Goal: Information Seeking & Learning: Find specific fact

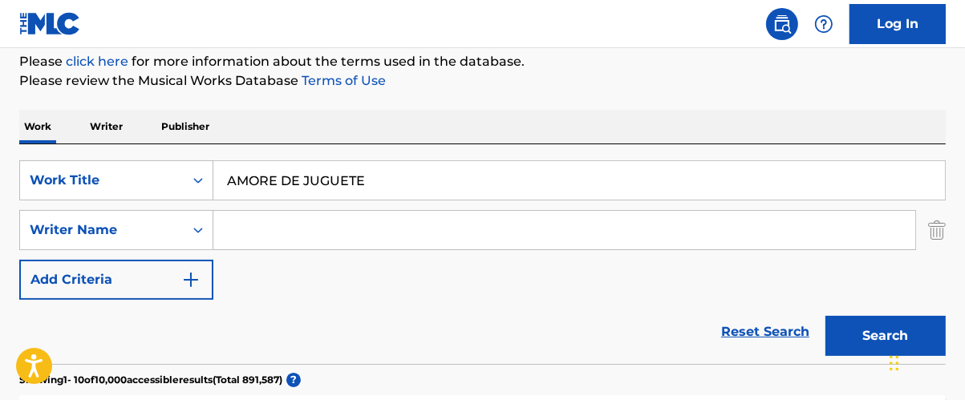
scroll to position [200, 0]
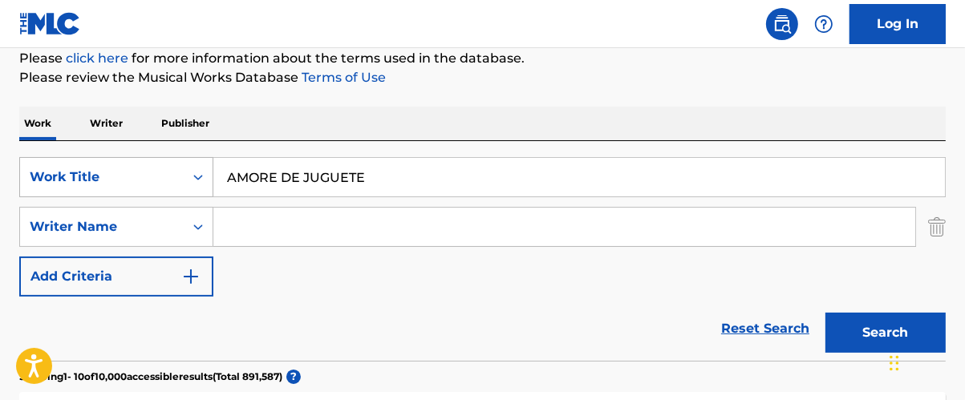
drag, startPoint x: 167, startPoint y: 159, endPoint x: 155, endPoint y: 159, distance: 12.0
click at [155, 159] on div "SearchWithCriteriac849e169-2df7-43fa-ab4c-ba5931bb85a4 Work Title AMORE DE JUGU…" at bounding box center [482, 177] width 926 height 40
paste input "LUCHARE POR [PERSON_NAME]"
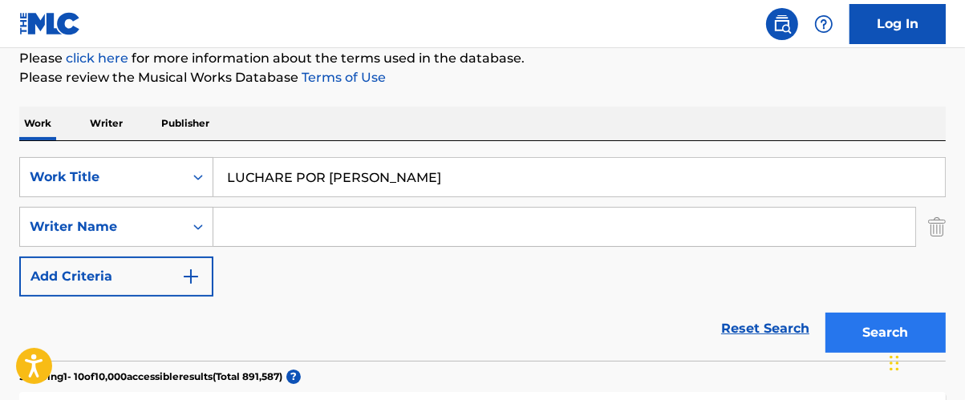
type input "LUCHARE POR ELLA"
click at [863, 321] on button "Search" at bounding box center [885, 333] width 120 height 40
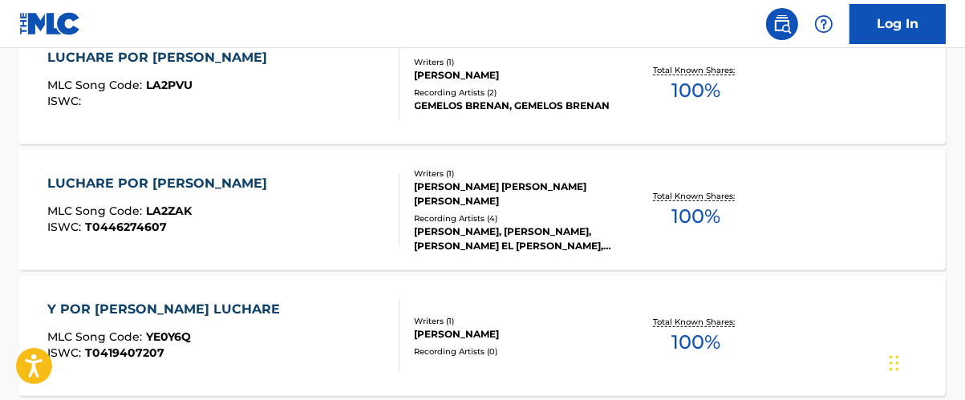
scroll to position [555, 0]
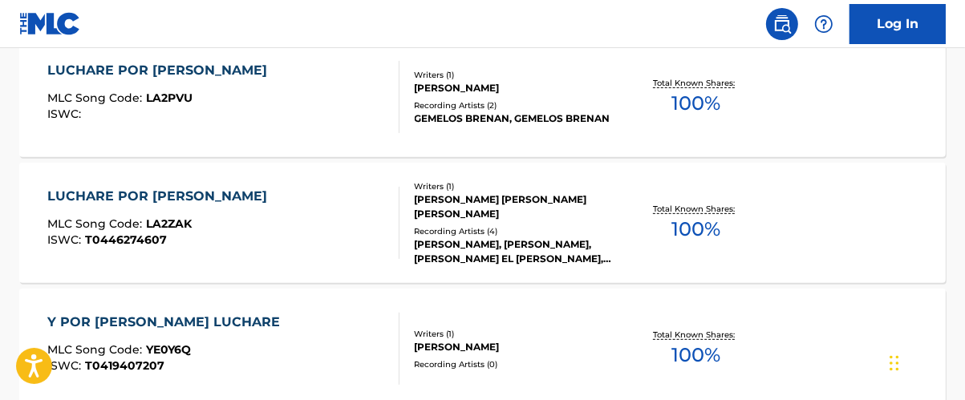
click at [709, 100] on span "100 %" at bounding box center [695, 103] width 49 height 29
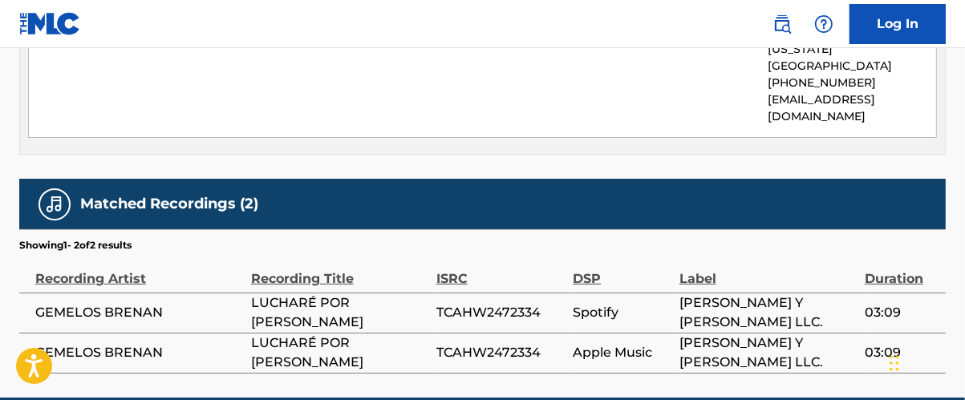
scroll to position [885, 0]
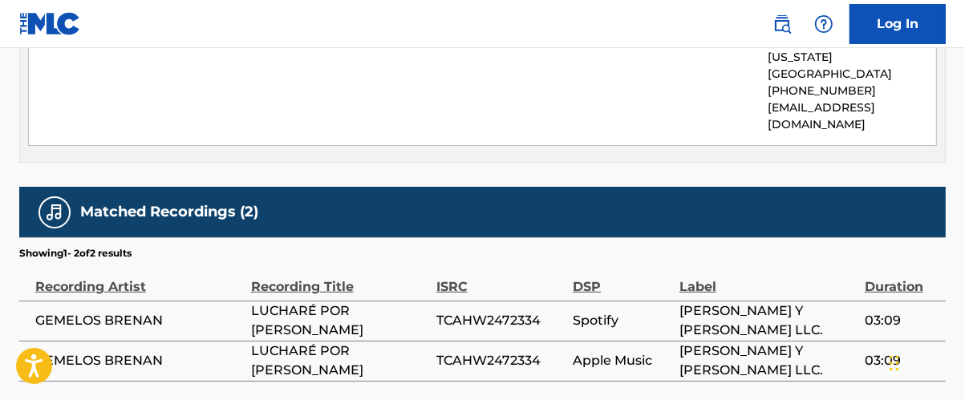
scroll to position [646, 0]
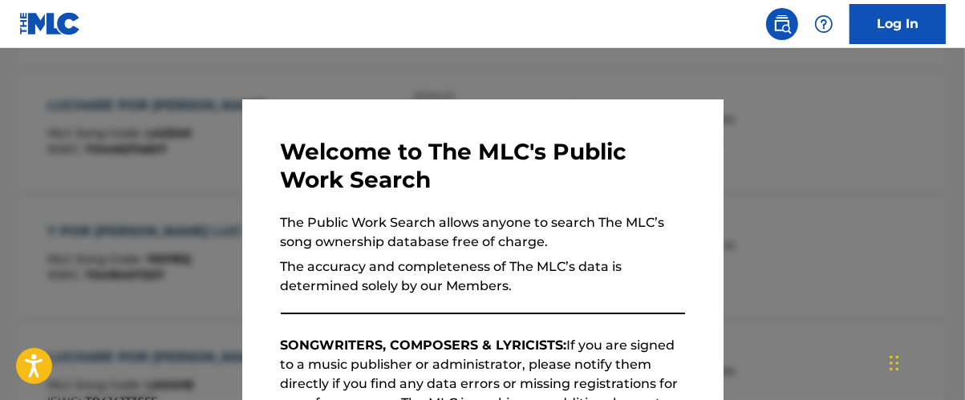
drag, startPoint x: 821, startPoint y: 135, endPoint x: 842, endPoint y: 144, distance: 22.6
click at [825, 136] on div at bounding box center [482, 248] width 965 height 400
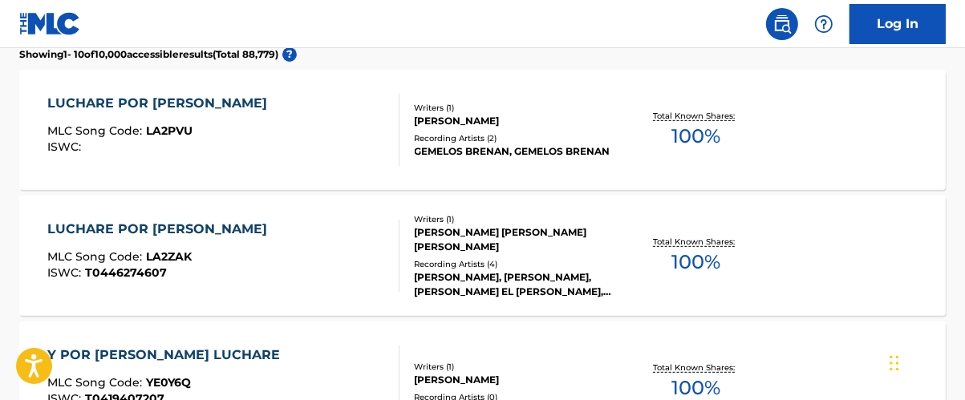
scroll to position [500, 0]
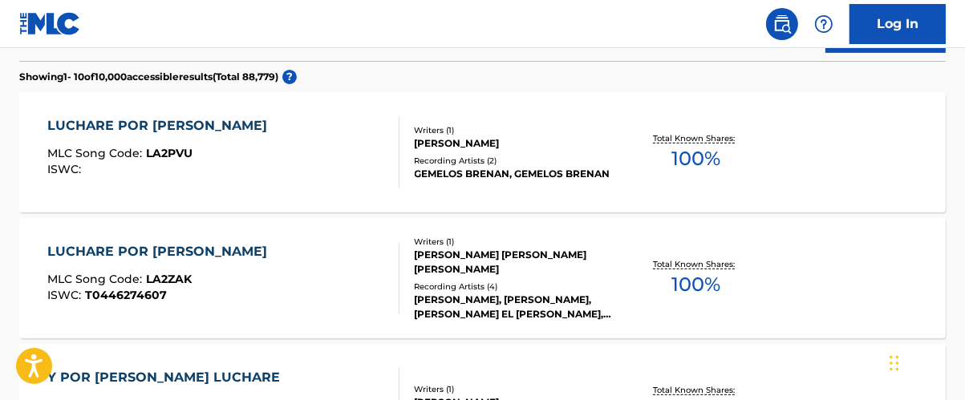
click at [716, 244] on div "LUCHARE POR ELLA MLC Song Code : LA2ZAK ISWC : T0446274607 Writers ( 1 ) JOSE J…" at bounding box center [482, 278] width 926 height 120
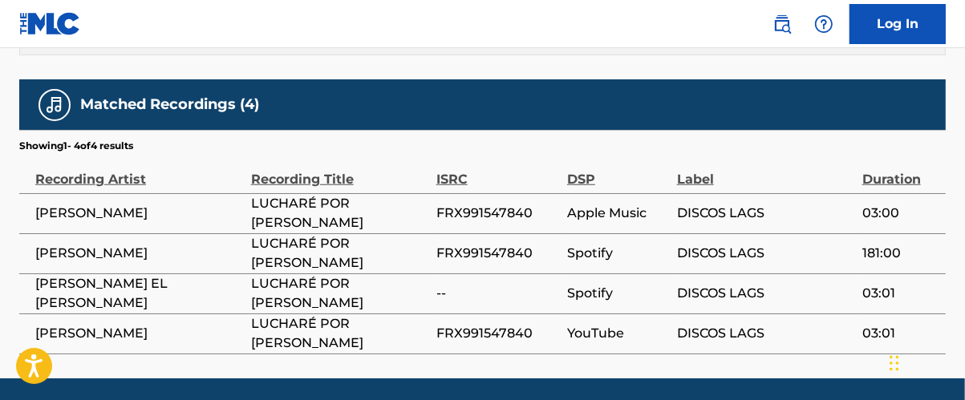
scroll to position [1051, 0]
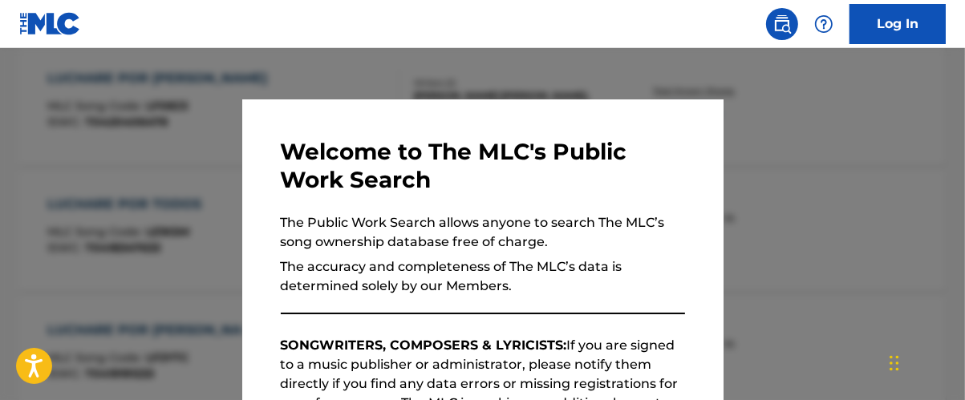
scroll to position [590, 0]
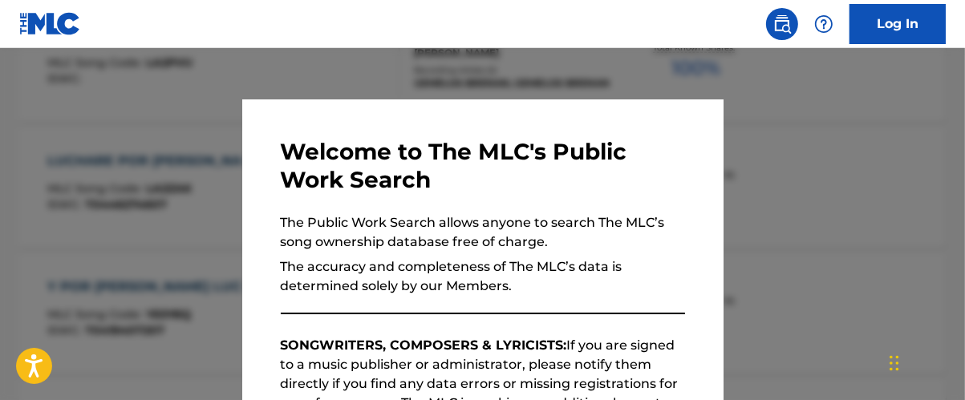
drag, startPoint x: 847, startPoint y: 148, endPoint x: 898, endPoint y: 168, distance: 55.1
click at [850, 149] on div at bounding box center [482, 248] width 965 height 400
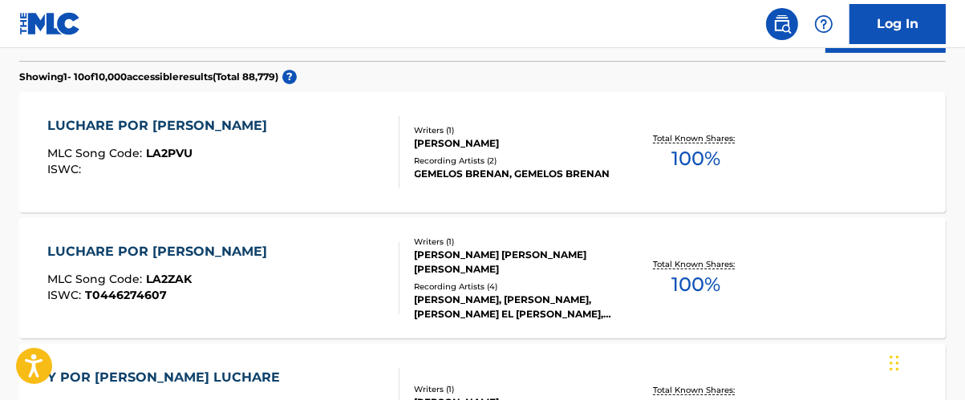
scroll to position [487, 0]
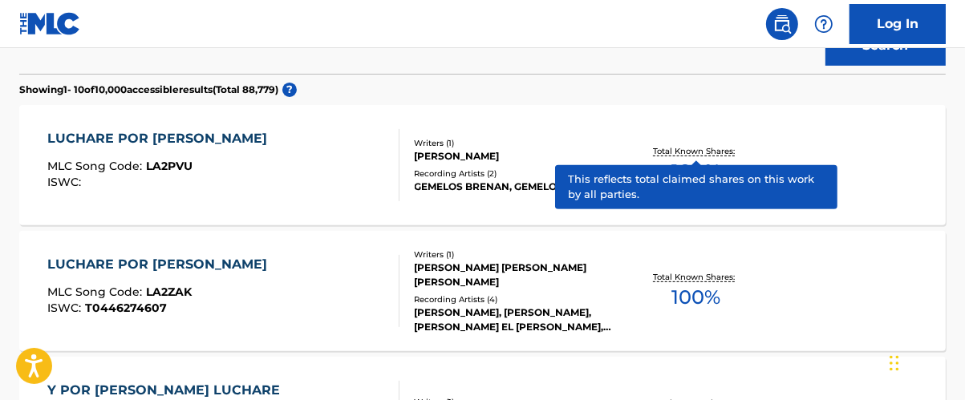
click at [706, 154] on p "Total Known Shares:" at bounding box center [696, 151] width 86 height 12
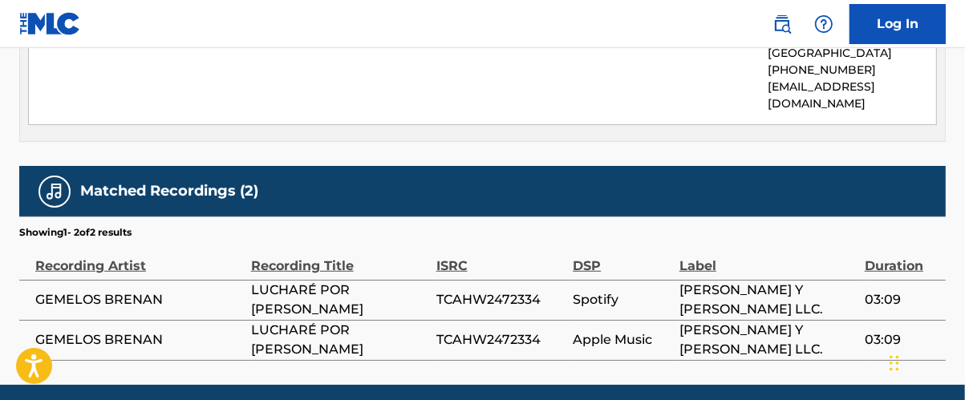
scroll to position [908, 0]
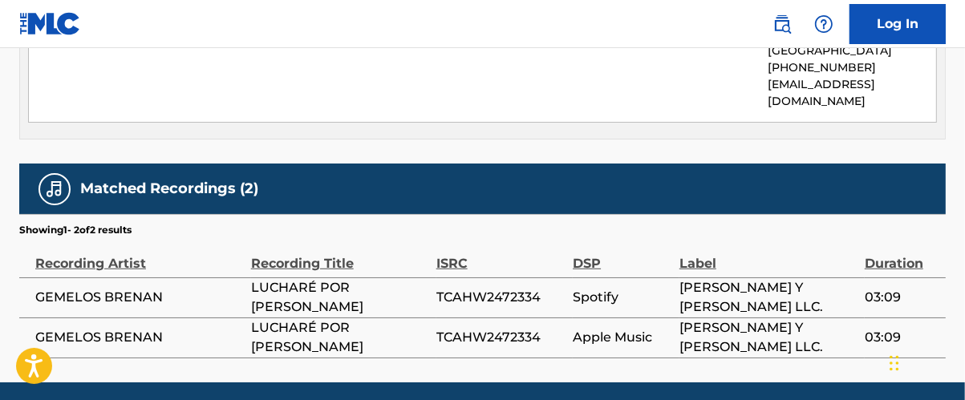
click at [498, 328] on span "TCAHW2472334" at bounding box center [500, 337] width 128 height 19
copy span "TCAHW2472334"
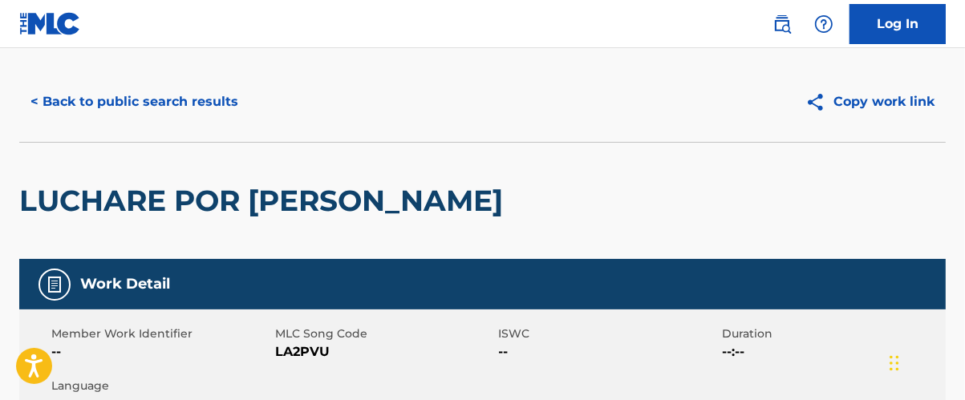
scroll to position [23, 0]
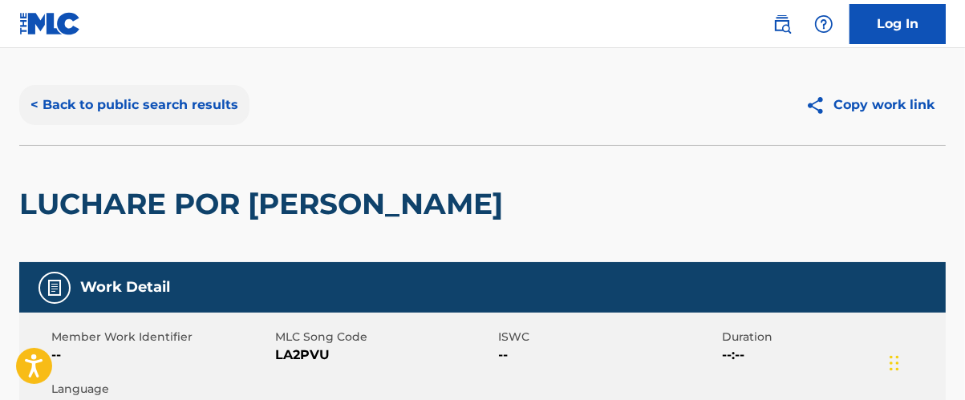
click at [55, 107] on button "< Back to public search results" at bounding box center [134, 105] width 230 height 40
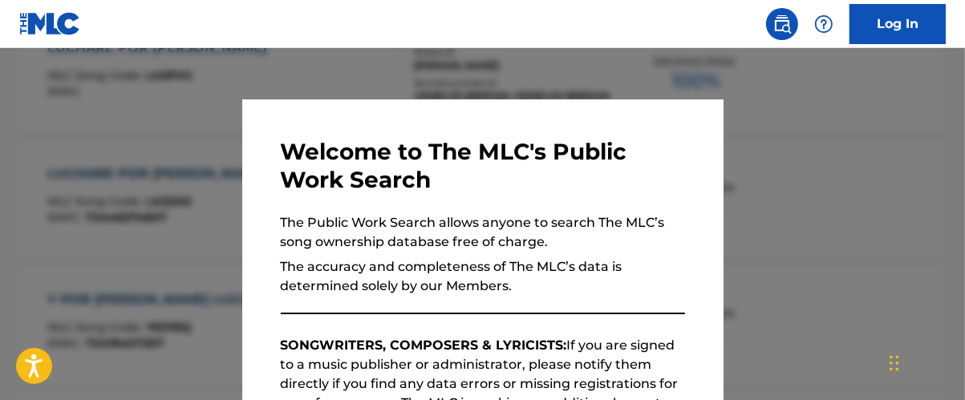
drag, startPoint x: 382, startPoint y: 63, endPoint x: 407, endPoint y: 71, distance: 25.9
click at [385, 63] on div at bounding box center [482, 248] width 965 height 400
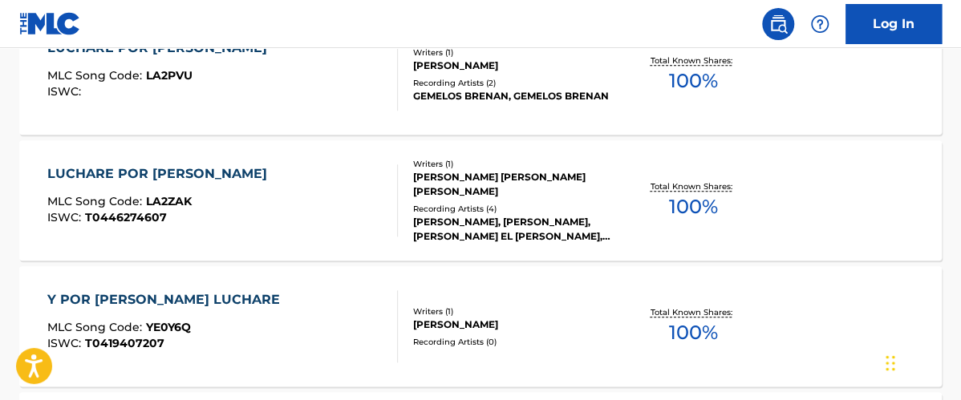
scroll to position [280, 0]
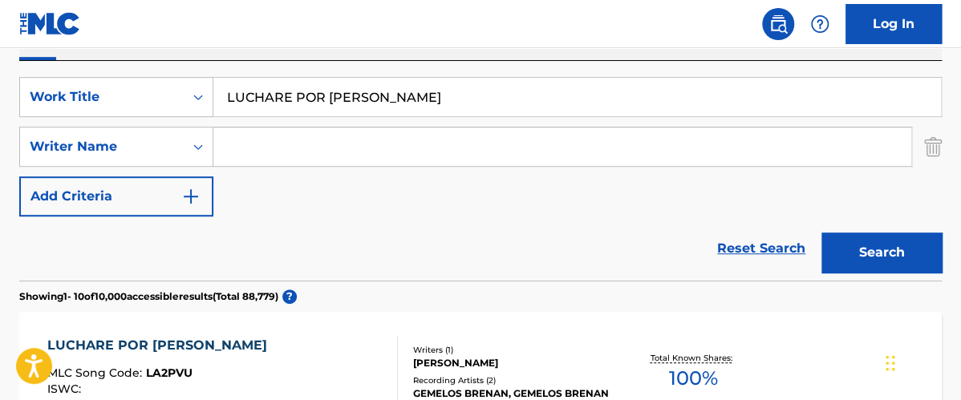
drag, startPoint x: 499, startPoint y: 96, endPoint x: 156, endPoint y: 6, distance: 354.3
type input "CUMBIA CHIFLADA"
click at [821, 233] on button "Search" at bounding box center [881, 253] width 120 height 40
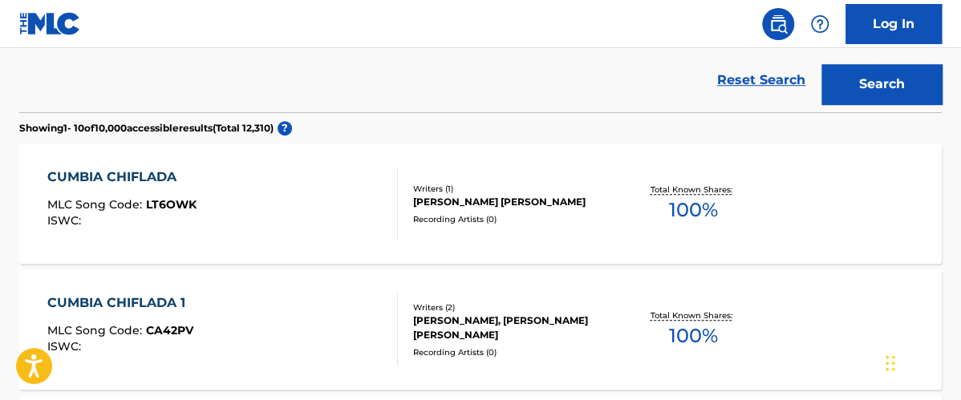
scroll to position [452, 0]
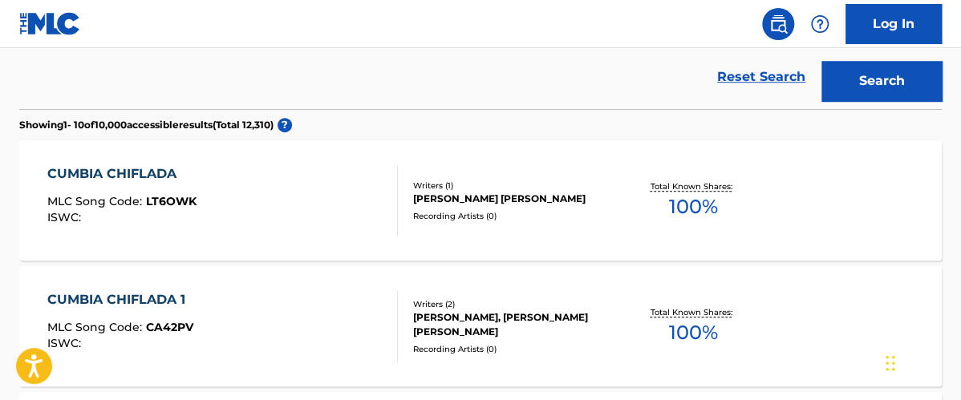
click at [706, 197] on span "100 %" at bounding box center [693, 207] width 49 height 29
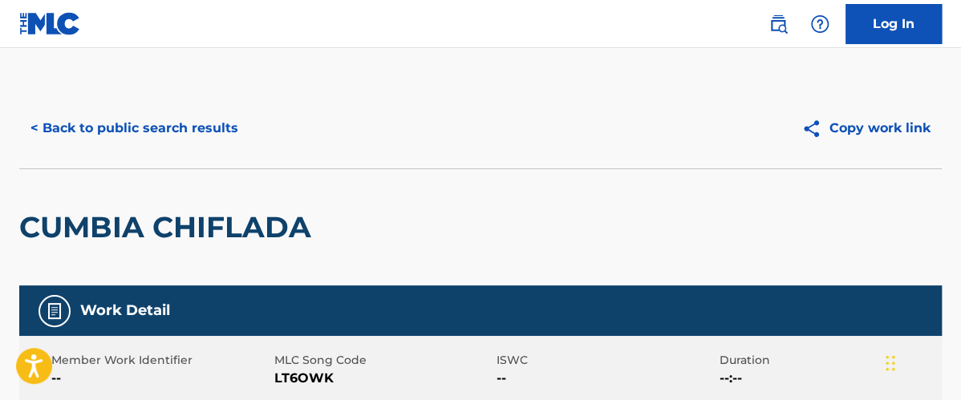
drag, startPoint x: 956, startPoint y: 119, endPoint x: 959, endPoint y: 132, distance: 13.1
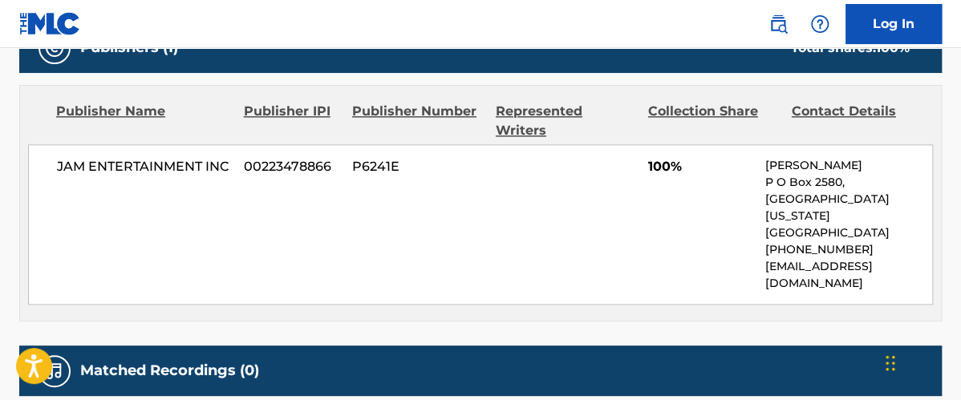
scroll to position [820, 0]
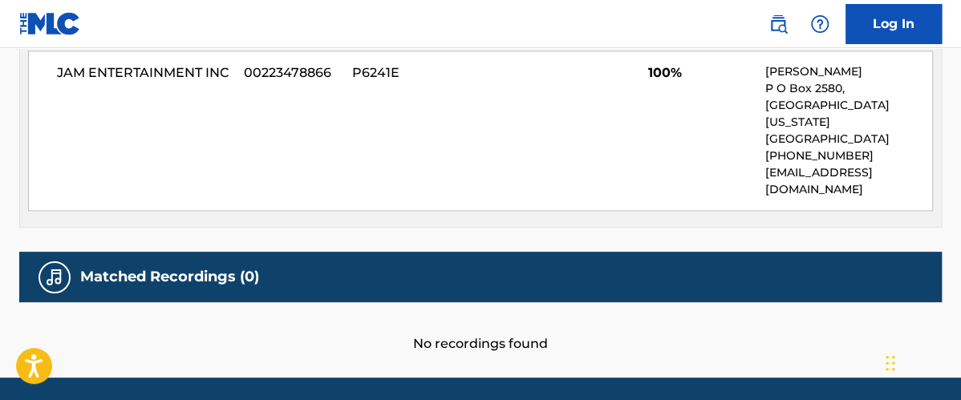
scroll to position [542, 0]
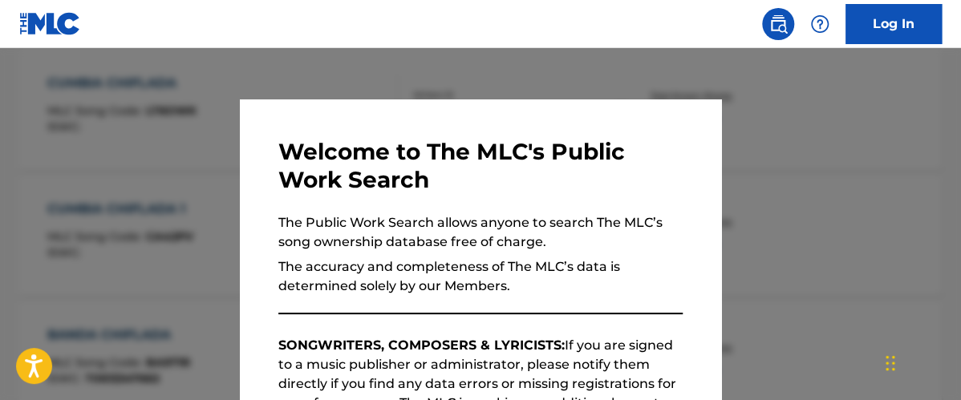
drag, startPoint x: 805, startPoint y: 124, endPoint x: 822, endPoint y: 129, distance: 17.5
click at [813, 126] on div at bounding box center [480, 248] width 961 height 400
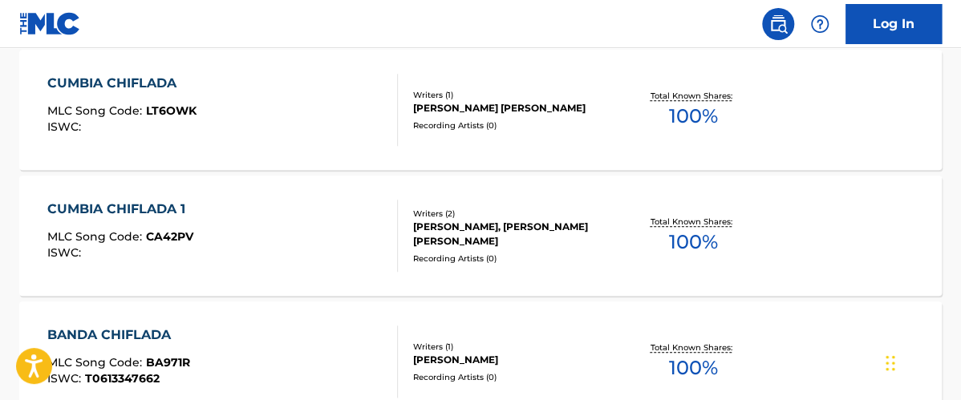
drag, startPoint x: 959, startPoint y: 150, endPoint x: 959, endPoint y: 111, distance: 38.5
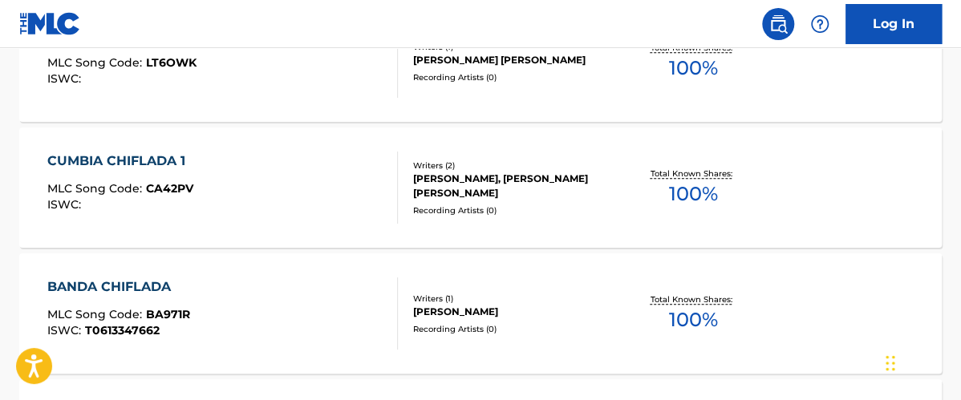
scroll to position [0, 0]
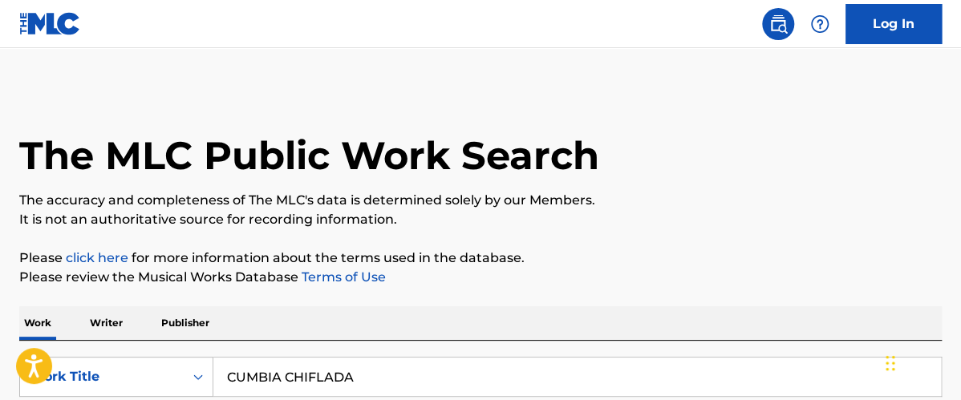
paste input "DEL CHIFLIDO"
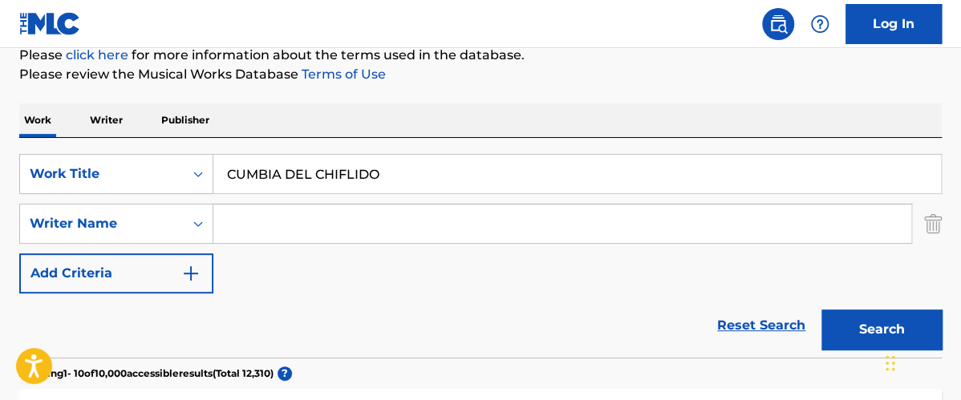
scroll to position [206, 0]
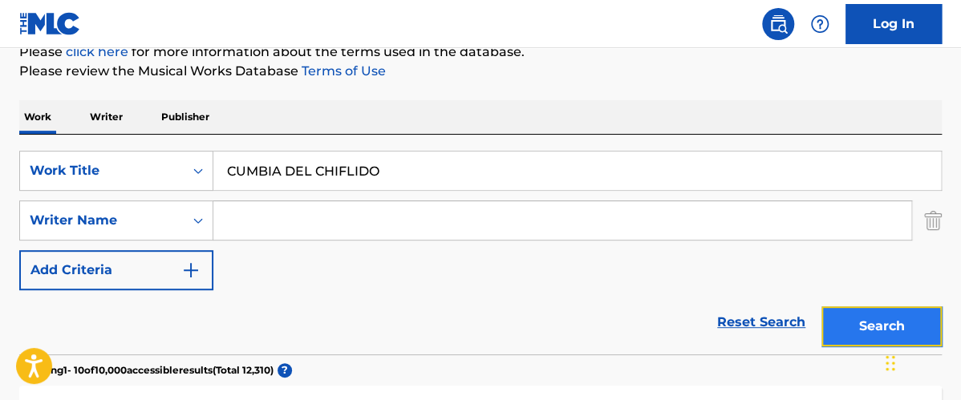
click at [853, 328] on button "Search" at bounding box center [881, 326] width 120 height 40
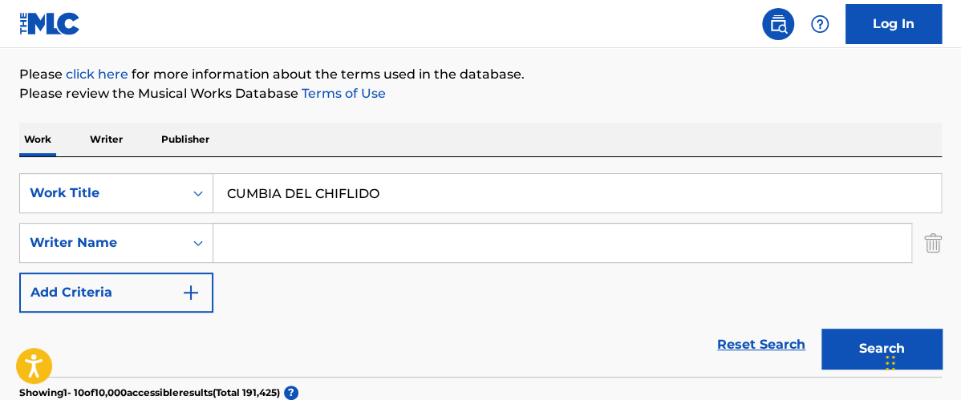
scroll to position [0, 0]
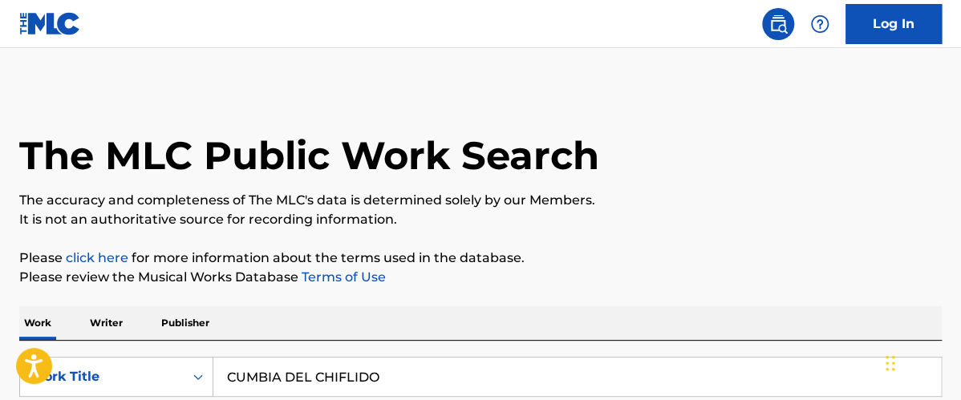
click at [224, 375] on input "CUMBIA DEL CHIFLIDO" at bounding box center [577, 377] width 728 height 39
click at [330, 375] on input "LA CUMBIA DEL CHIFLIDO" at bounding box center [577, 377] width 728 height 39
type input "LA CUMBIA DE CHIFLIDO"
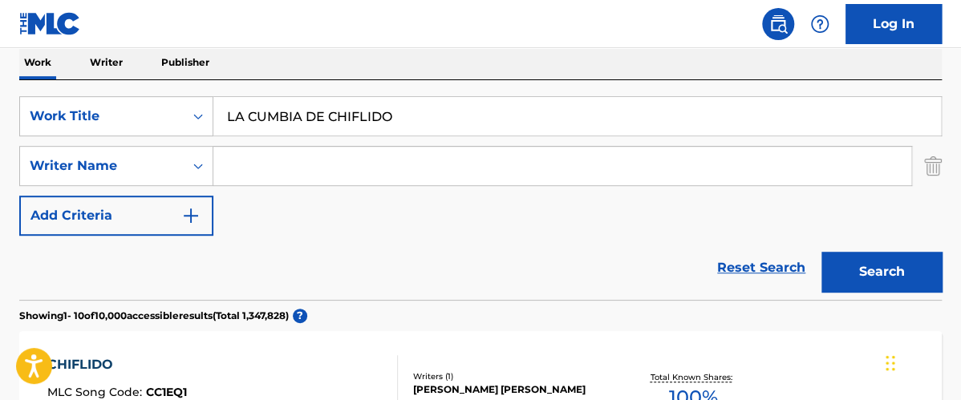
scroll to position [221, 0]
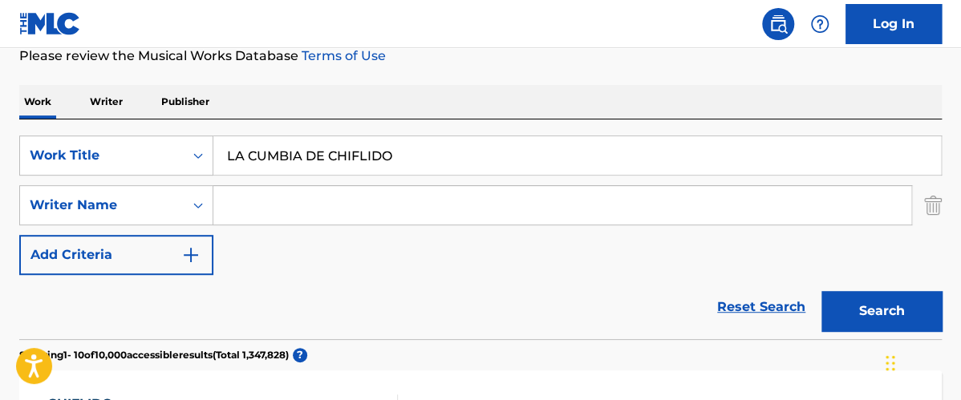
drag, startPoint x: 170, startPoint y: 15, endPoint x: 173, endPoint y: 4, distance: 11.7
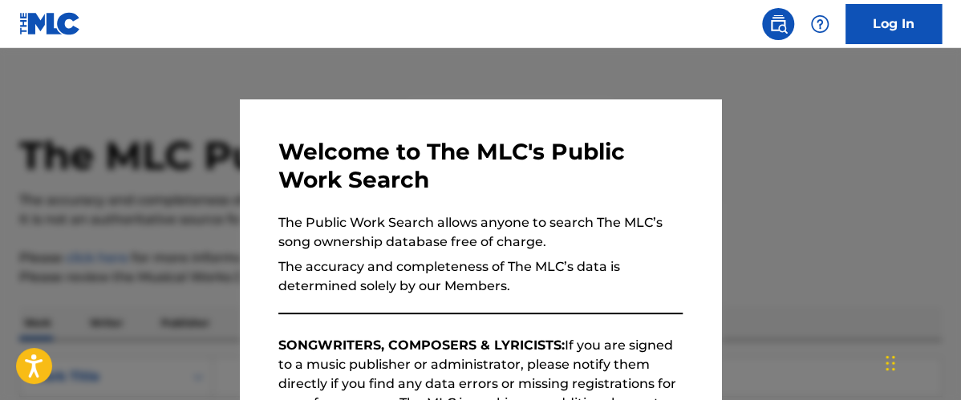
drag, startPoint x: 866, startPoint y: 102, endPoint x: 922, endPoint y: 120, distance: 59.1
click at [866, 103] on div at bounding box center [480, 248] width 961 height 400
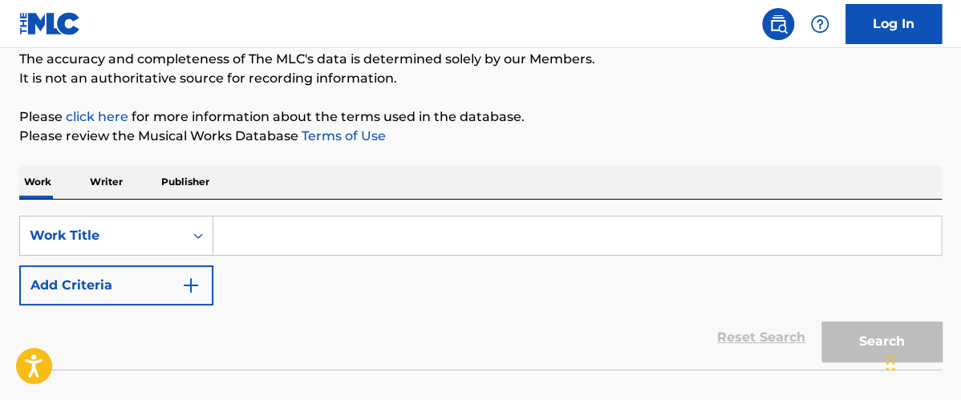
scroll to position [144, 0]
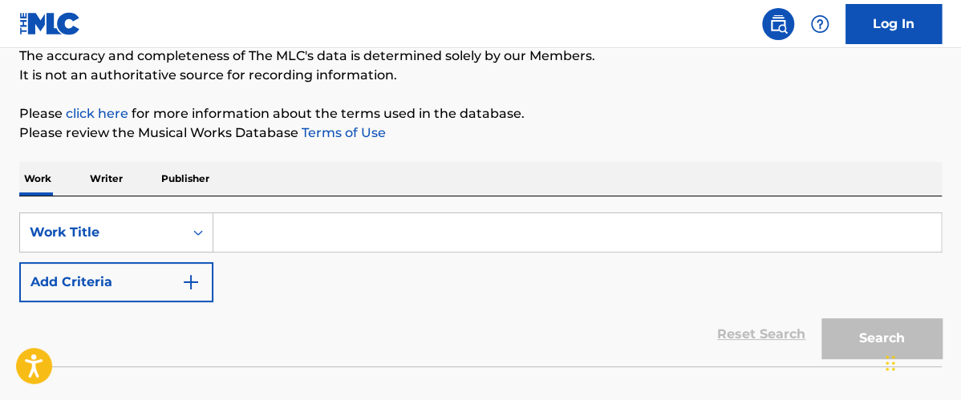
click at [461, 226] on input "Search Form" at bounding box center [577, 232] width 728 height 39
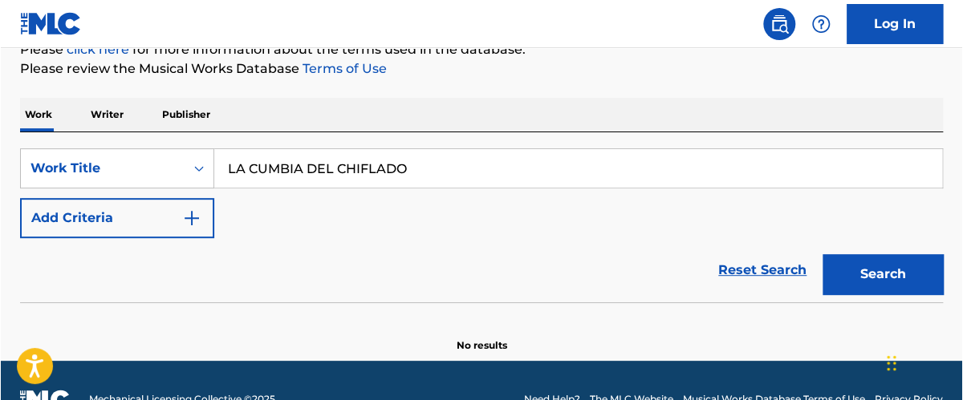
scroll to position [213, 0]
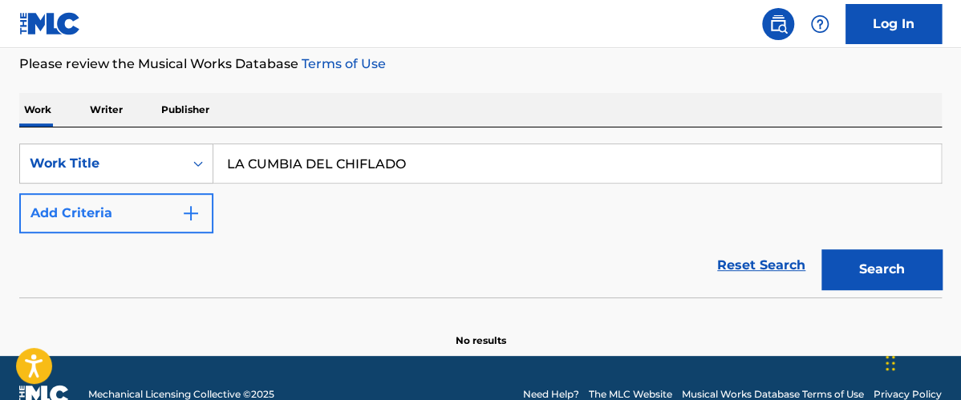
type input "LA CUMBIA DEL CHIFLADO"
click at [206, 212] on button "Add Criteria" at bounding box center [116, 213] width 194 height 40
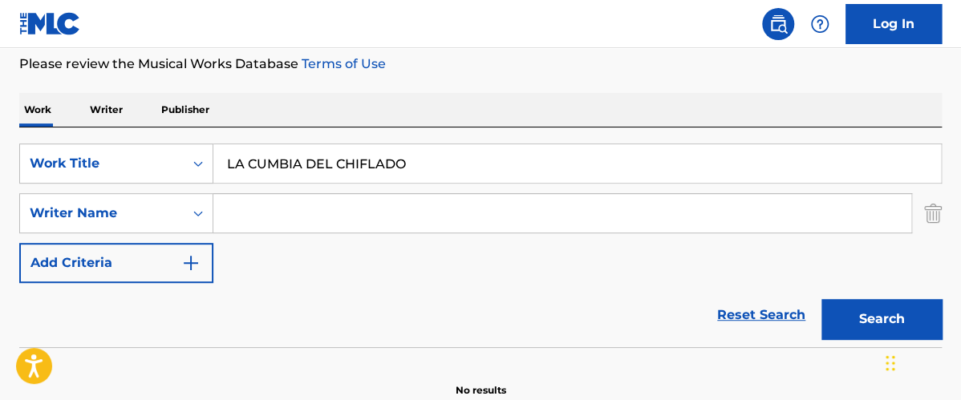
click at [249, 212] on input "Search Form" at bounding box center [562, 213] width 698 height 39
type input "VICTOR"
click at [821, 299] on button "Search" at bounding box center [881, 319] width 120 height 40
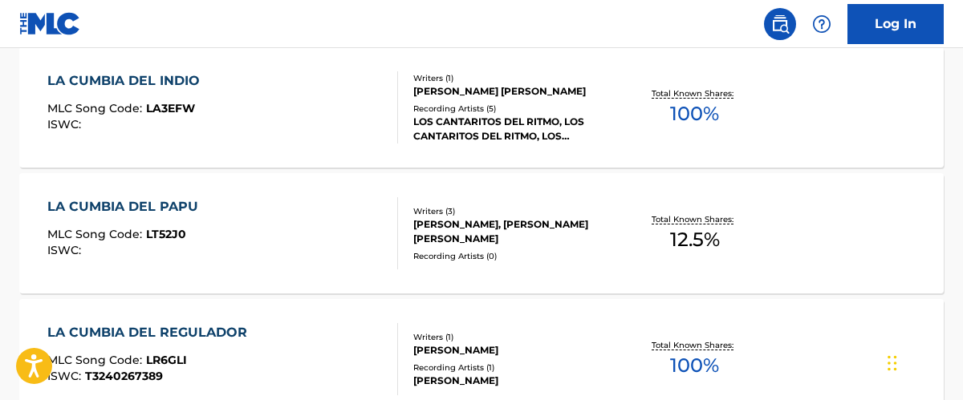
scroll to position [661, 0]
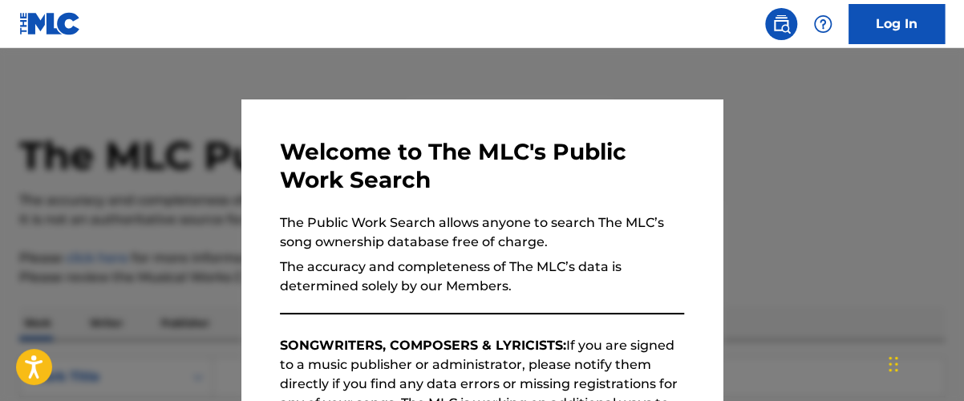
click at [325, 72] on div at bounding box center [482, 248] width 964 height 401
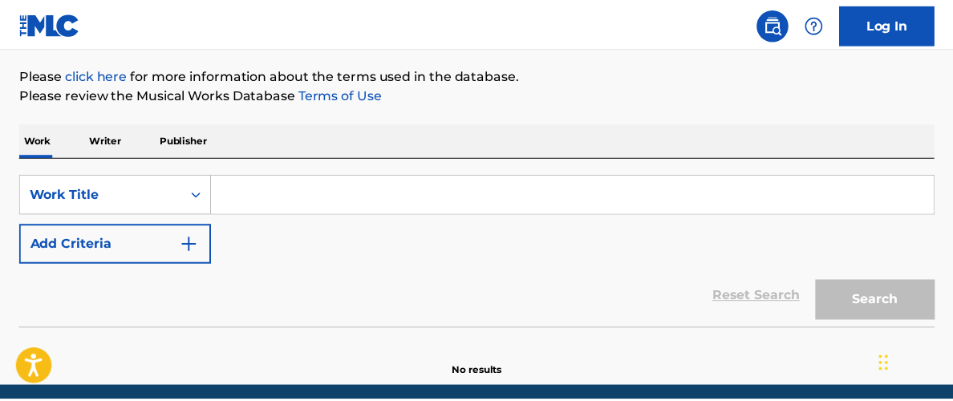
scroll to position [190, 0]
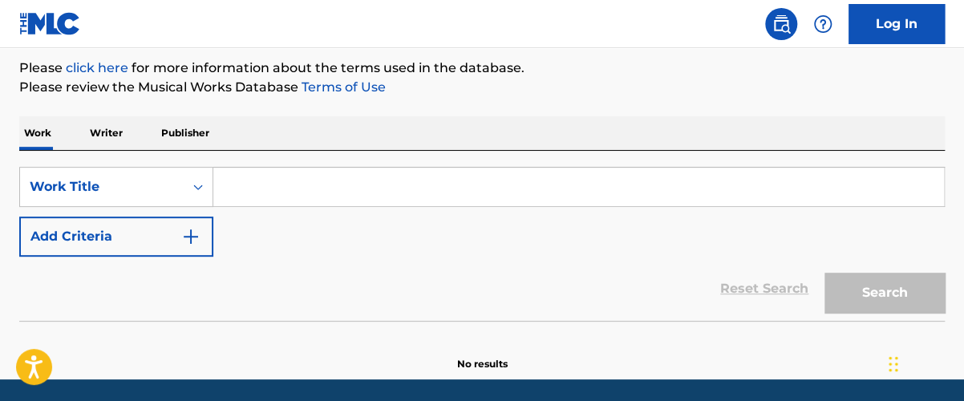
click at [326, 201] on input "Search Form" at bounding box center [578, 187] width 731 height 39
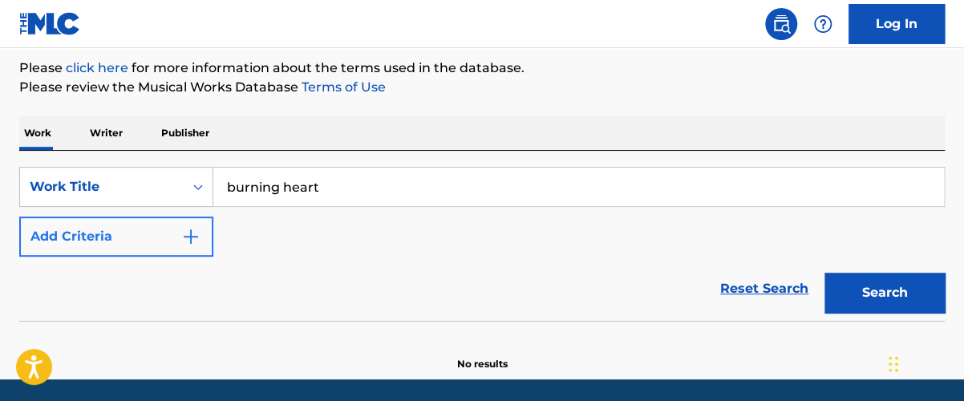
type input "burning heart"
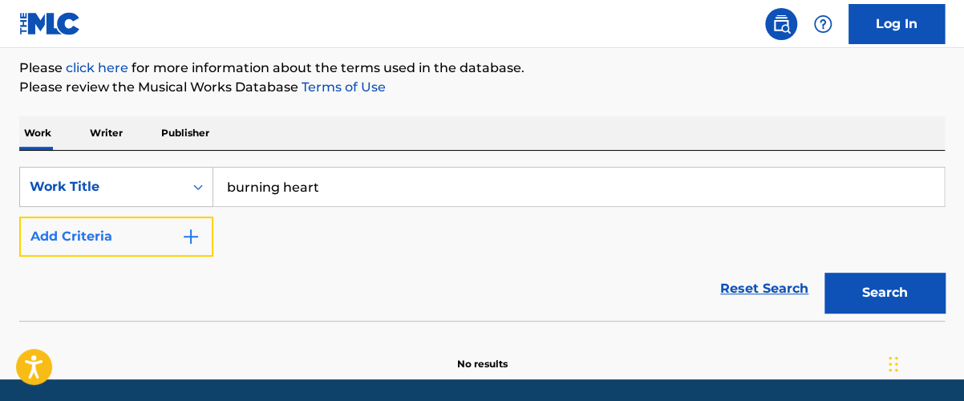
click at [172, 246] on button "Add Criteria" at bounding box center [116, 237] width 194 height 40
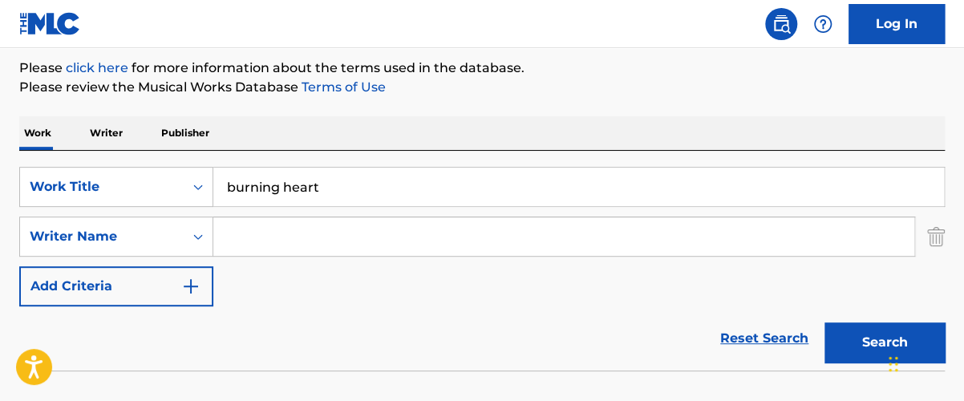
click at [286, 239] on input "Search Form" at bounding box center [563, 236] width 701 height 39
type input "christian fischer"
click at [825, 322] on button "Search" at bounding box center [885, 342] width 120 height 40
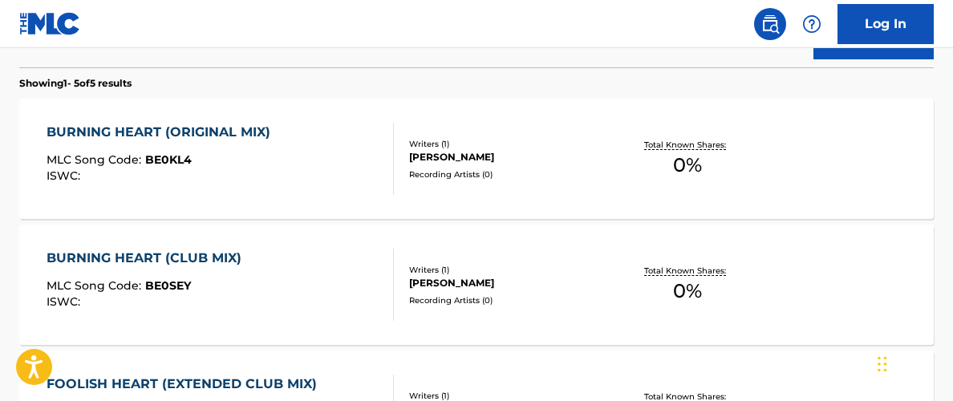
scroll to position [495, 0]
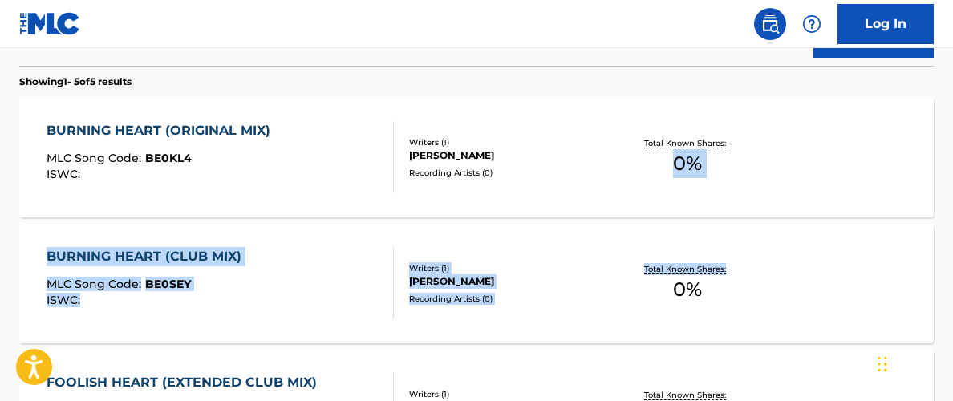
drag, startPoint x: 947, startPoint y: 197, endPoint x: 943, endPoint y: 237, distance: 41.1
click at [946, 246] on div "The MLC Public Work Search The accuracy and completeness of The MLC's data is d…" at bounding box center [476, 194] width 953 height 1203
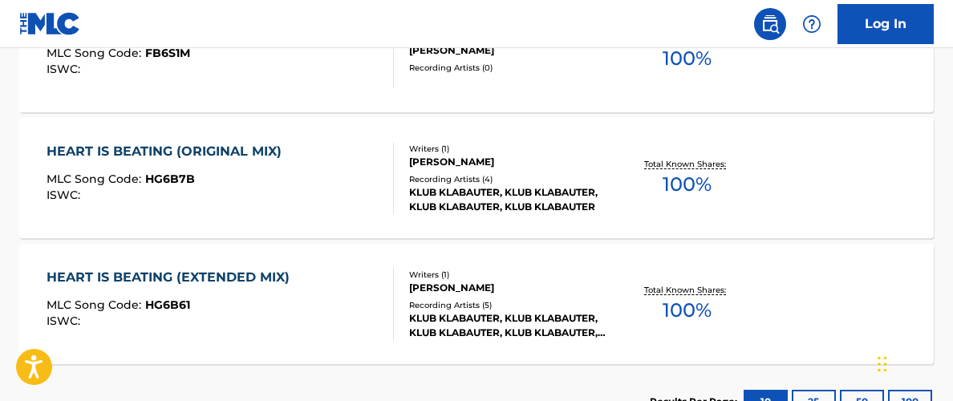
scroll to position [647, 0]
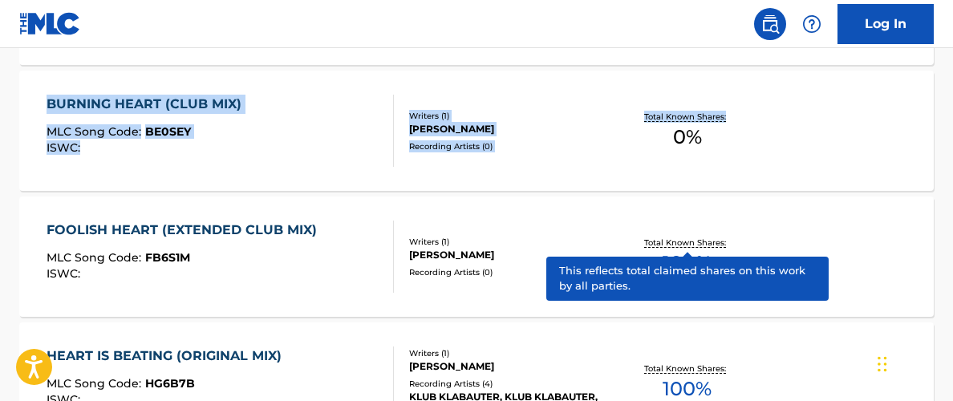
click at [710, 246] on p "Total Known Shares:" at bounding box center [687, 243] width 86 height 12
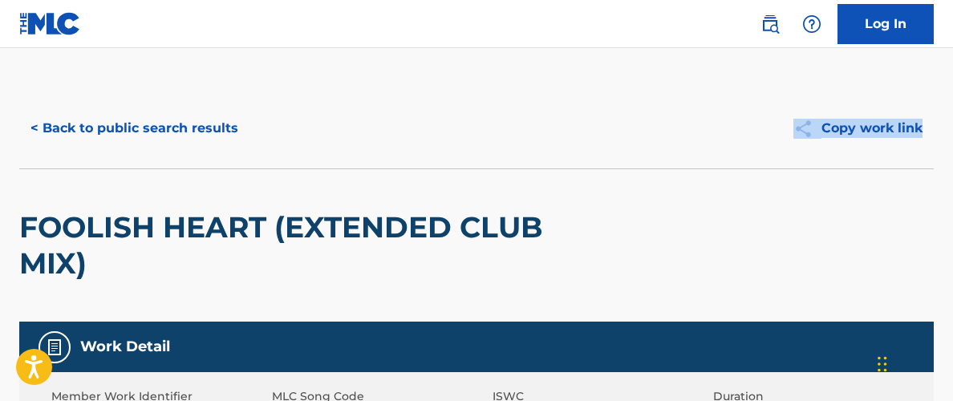
drag, startPoint x: 955, startPoint y: 112, endPoint x: 959, endPoint y: 140, distance: 28.4
click at [953, 140] on html "Accessibility Screen-Reader Guide, Feedback, and Issue Reporting | New window C…" at bounding box center [476, 200] width 953 height 401
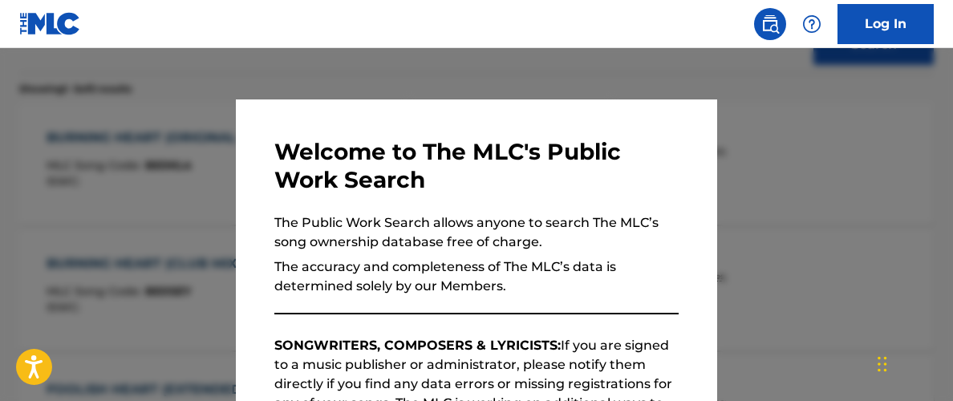
scroll to position [739, 0]
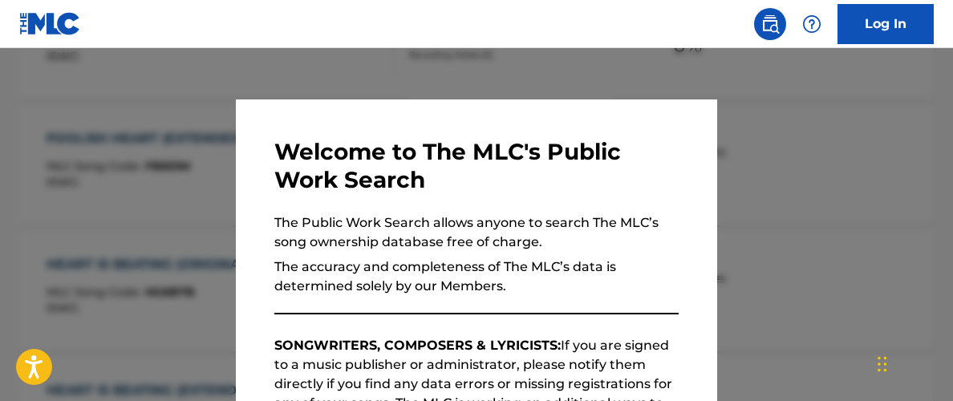
drag, startPoint x: 668, startPoint y: 55, endPoint x: 677, endPoint y: 76, distance: 23.4
click at [671, 57] on div at bounding box center [476, 248] width 953 height 401
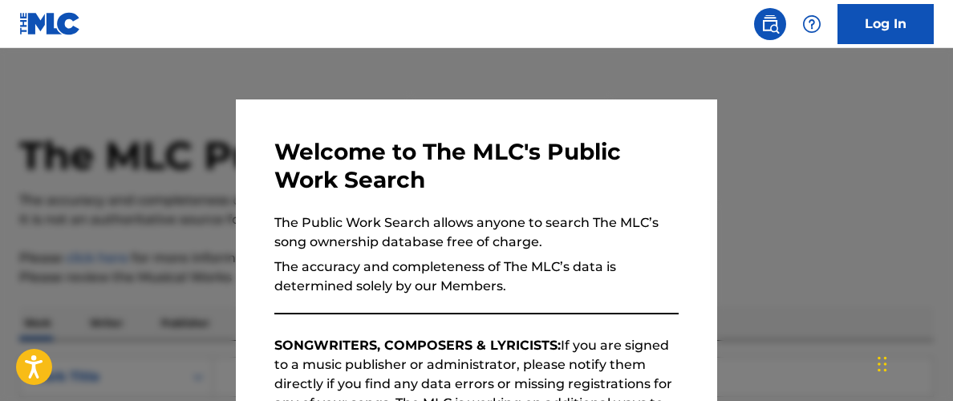
click at [828, 135] on div at bounding box center [476, 248] width 953 height 401
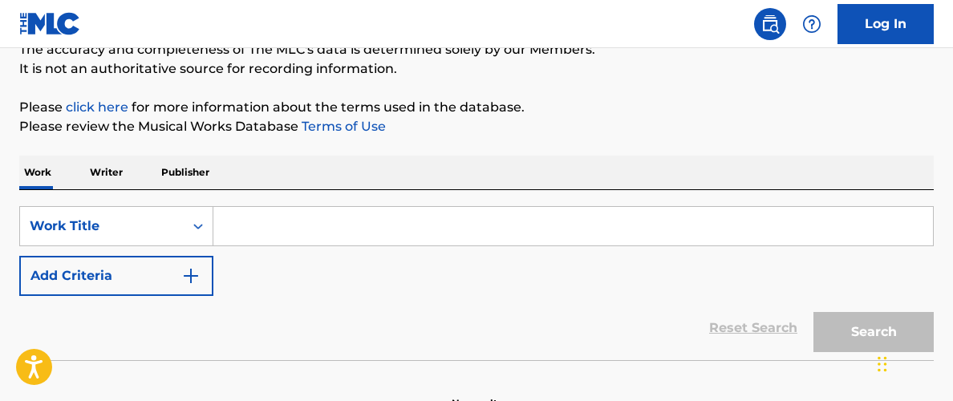
scroll to position [152, 0]
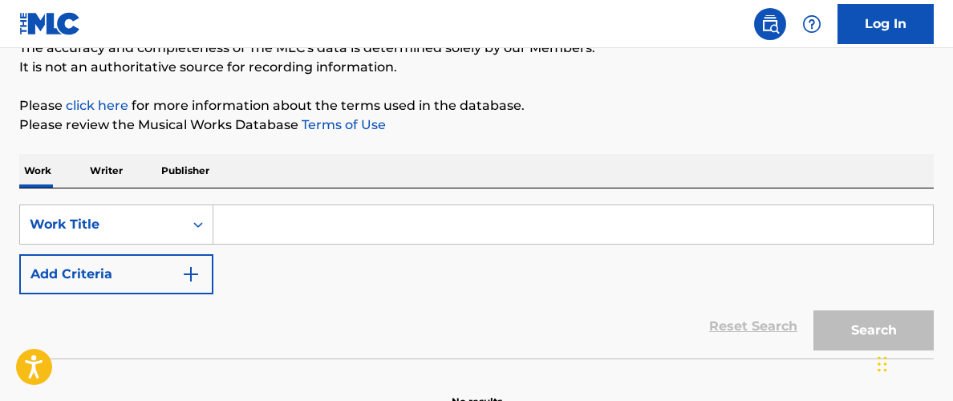
click at [299, 229] on input "Search Form" at bounding box center [573, 224] width 720 height 39
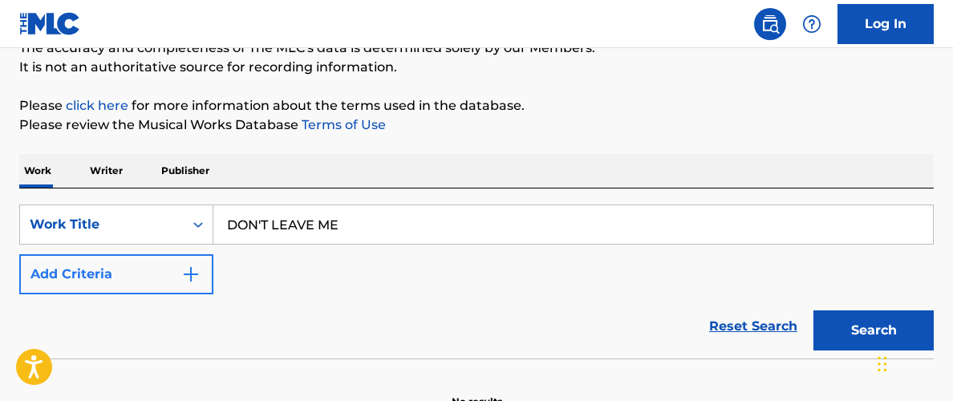
type input "DON'T LEAVE ME"
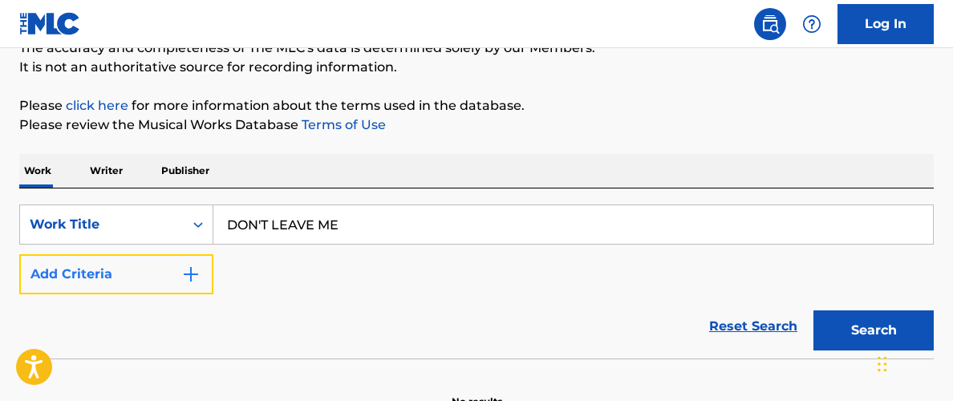
click at [173, 281] on button "Add Criteria" at bounding box center [116, 274] width 194 height 40
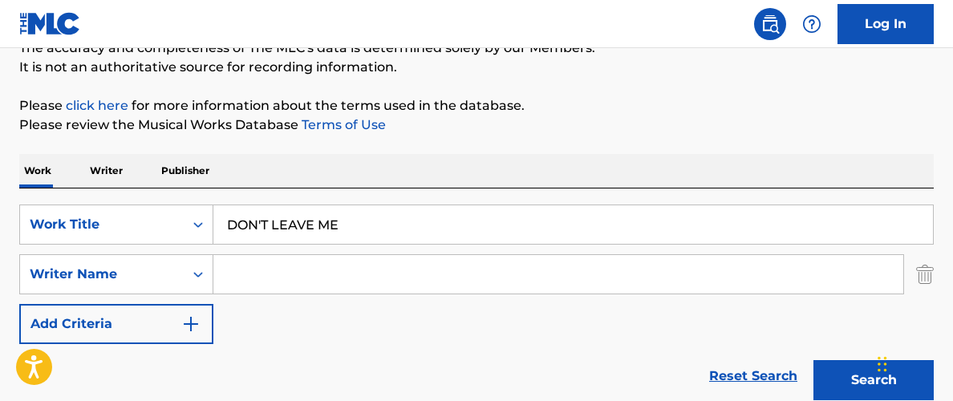
drag, startPoint x: 266, startPoint y: 284, endPoint x: 276, endPoint y: 286, distance: 9.9
click at [266, 284] on input "Search Form" at bounding box center [558, 274] width 690 height 39
type input "CHRISTIAN FISCHER"
click at [813, 360] on button "Search" at bounding box center [873, 380] width 120 height 40
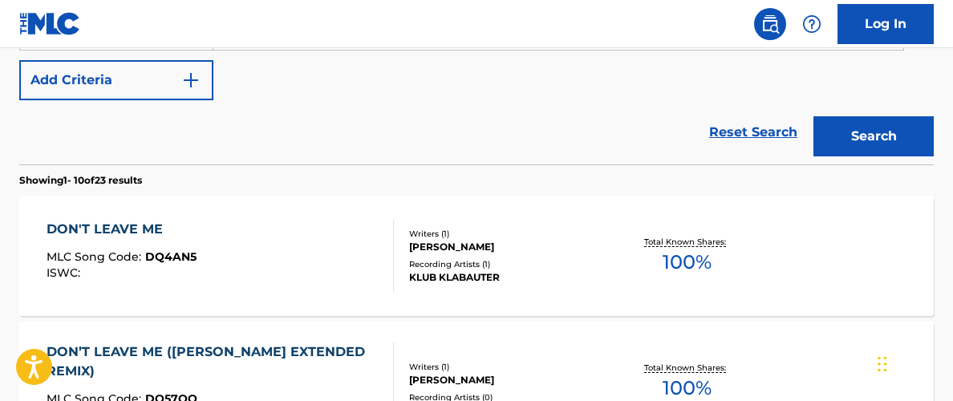
scroll to position [403, 0]
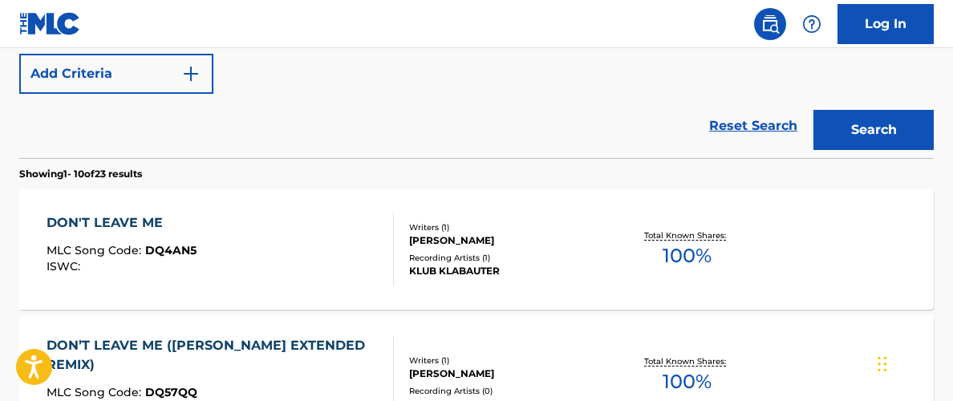
click at [703, 241] on span "100 %" at bounding box center [687, 255] width 49 height 29
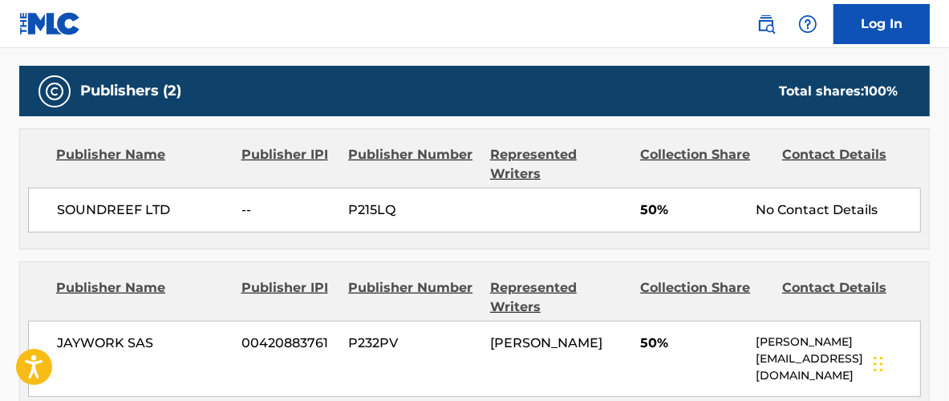
scroll to position [683, 0]
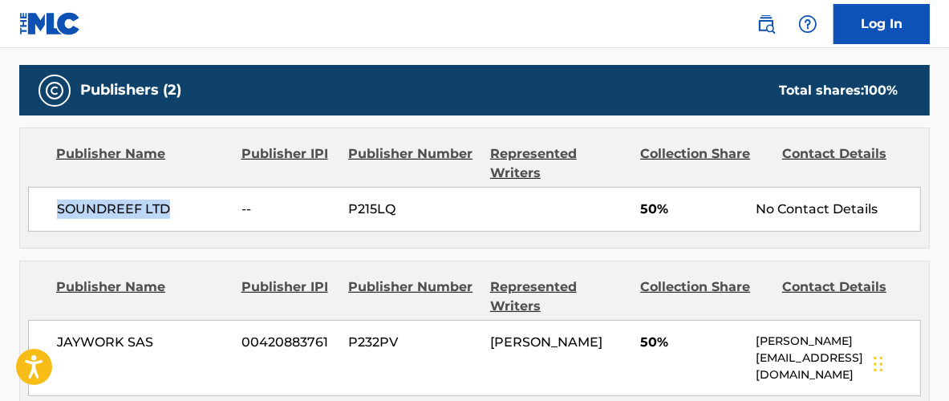
drag, startPoint x: 48, startPoint y: 203, endPoint x: 183, endPoint y: 213, distance: 135.1
click at [183, 213] on div "SOUNDREEF LTD -- P215LQ 50% No Contact Details" at bounding box center [474, 209] width 893 height 45
copy span "SOUNDREEF LTD"
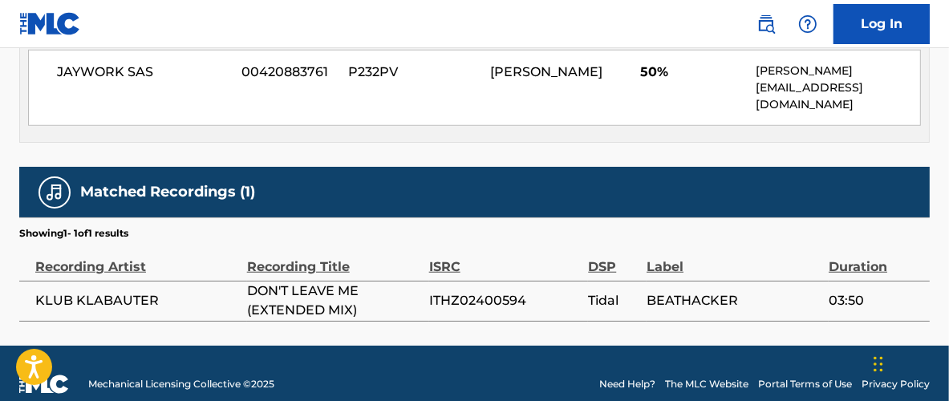
scroll to position [956, 0]
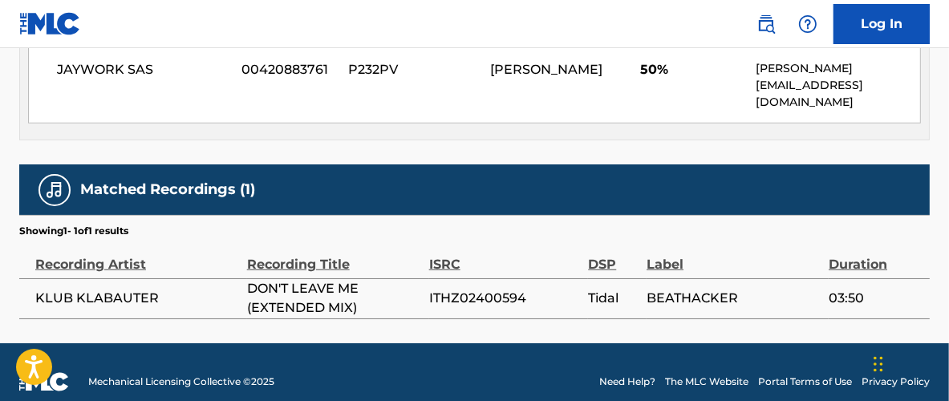
scroll to position [494, 0]
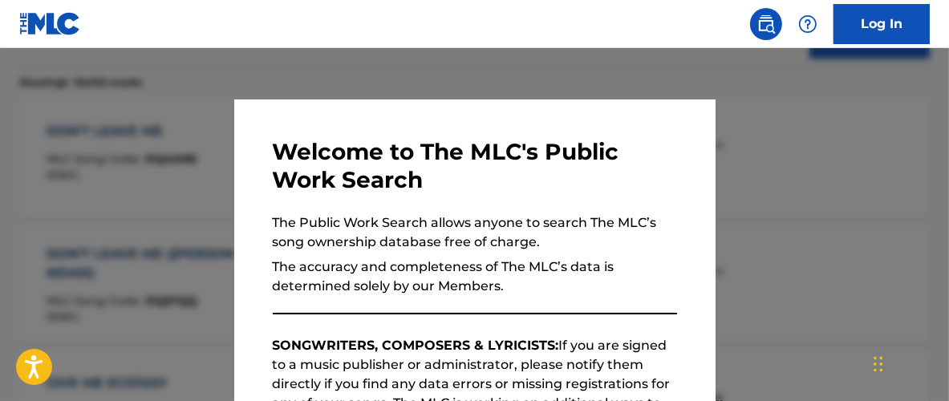
click at [863, 90] on div at bounding box center [474, 248] width 949 height 401
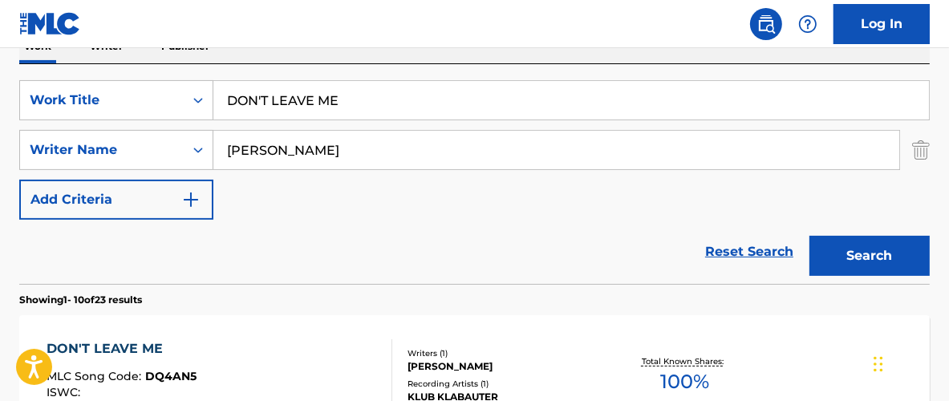
scroll to position [267, 0]
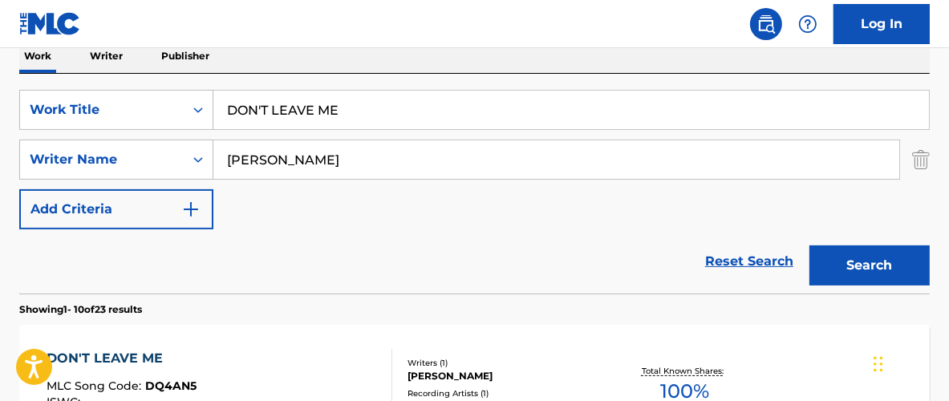
drag, startPoint x: 358, startPoint y: 105, endPoint x: -28, endPoint y: 0, distance: 399.9
type input "PLAY"
click at [809, 245] on button "Search" at bounding box center [869, 265] width 120 height 40
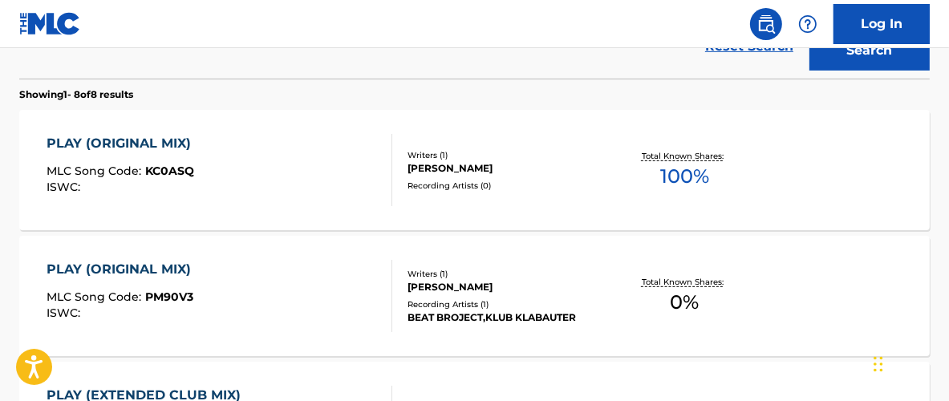
scroll to position [483, 0]
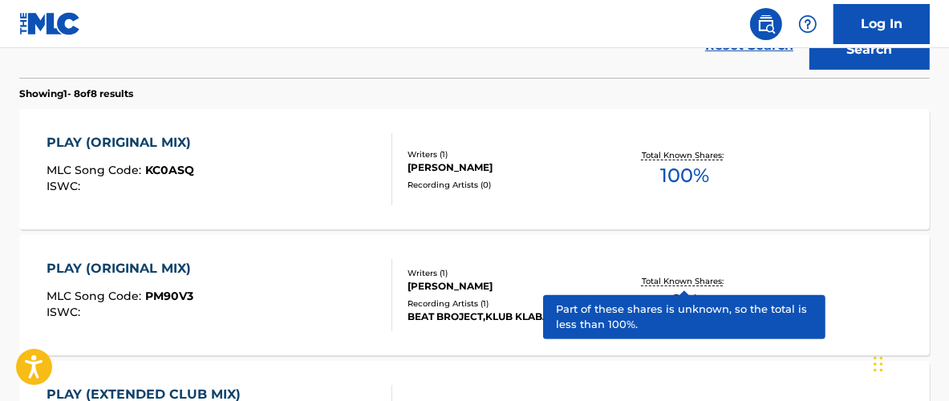
click at [693, 284] on p "Total Known Shares:" at bounding box center [685, 281] width 86 height 12
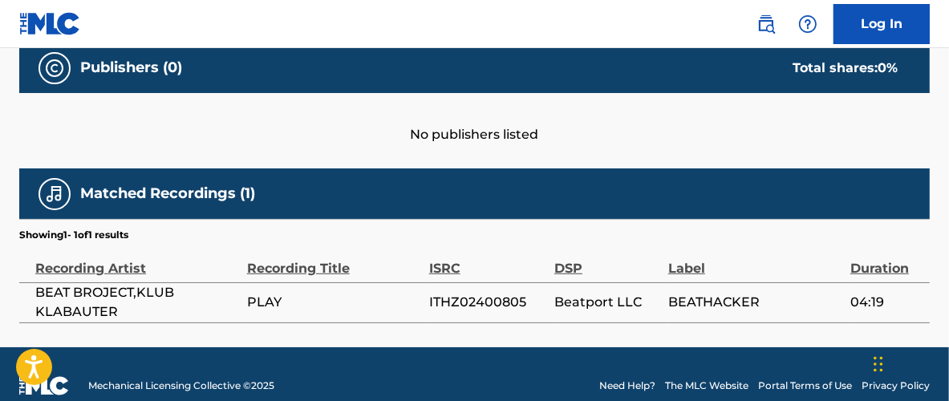
scroll to position [728, 0]
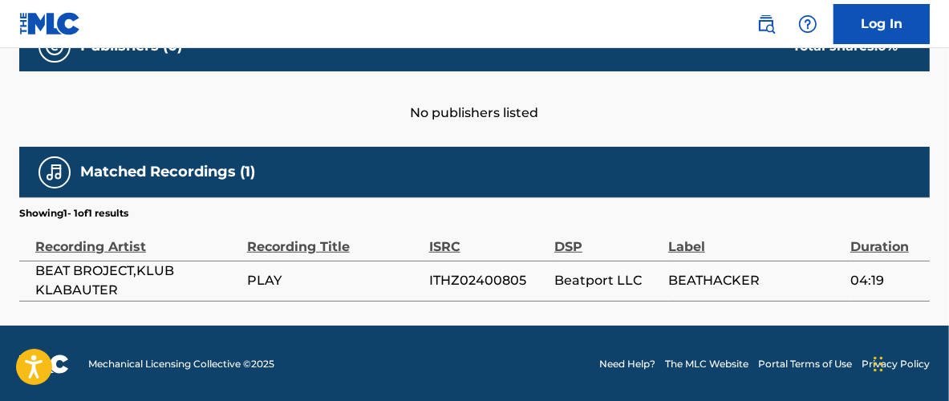
click at [514, 279] on span "ITHZ02400805" at bounding box center [487, 280] width 117 height 19
copy span "ITHZ02400805"
drag, startPoint x: 34, startPoint y: 267, endPoint x: 133, endPoint y: 274, distance: 98.9
click at [133, 274] on td "BEAT BROJECT,KLUB KLABAUTER" at bounding box center [133, 281] width 228 height 40
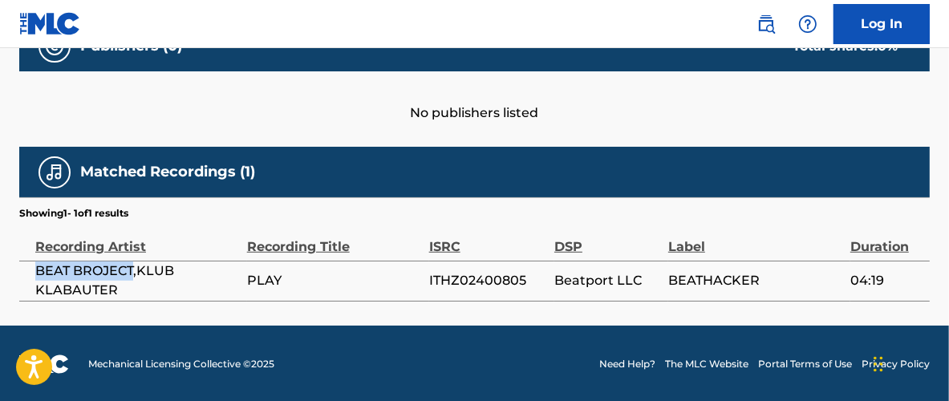
copy span "BEAT BROJECT"
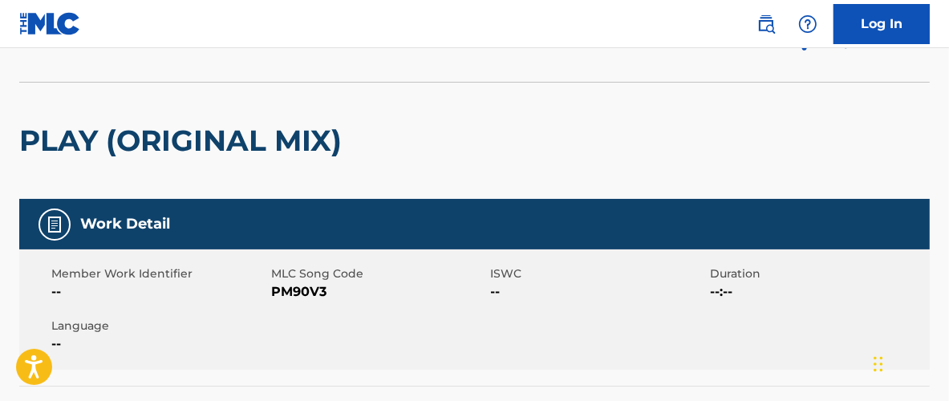
scroll to position [65, 0]
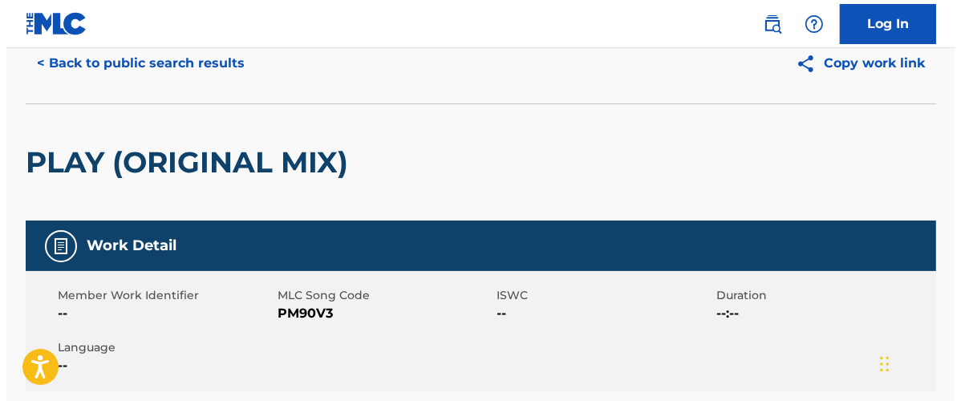
scroll to position [574, 0]
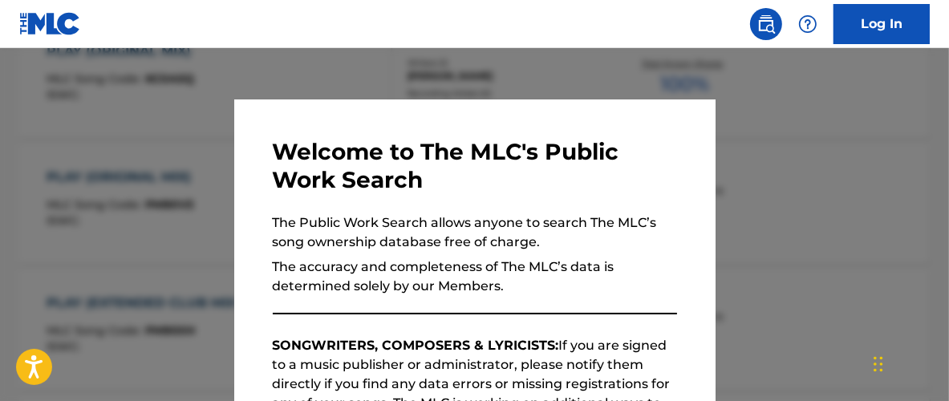
click at [886, 221] on div at bounding box center [474, 248] width 949 height 401
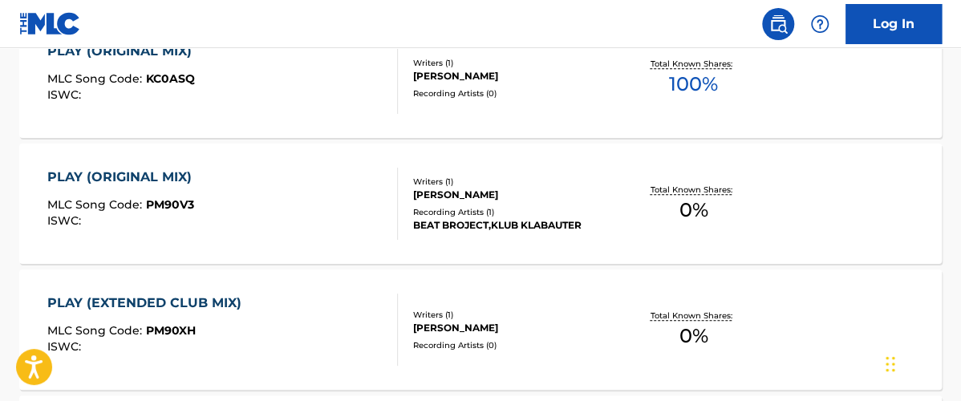
click at [699, 88] on span "100 %" at bounding box center [693, 84] width 49 height 29
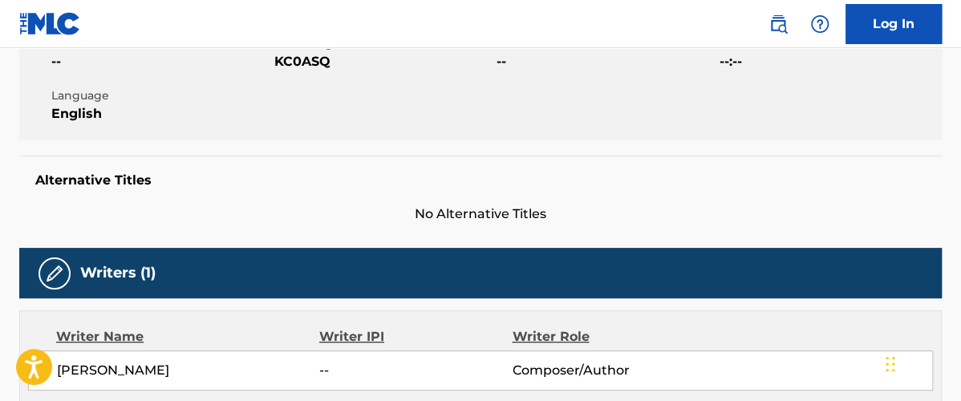
scroll to position [313, 0]
